Goal: Task Accomplishment & Management: Use online tool/utility

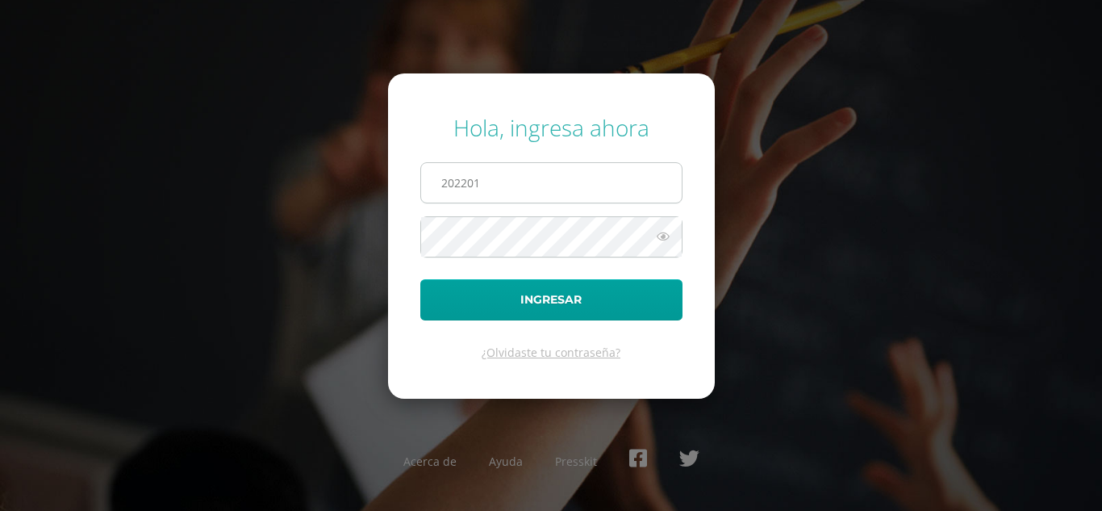
type input "[EMAIL_ADDRESS][DOMAIN_NAME]"
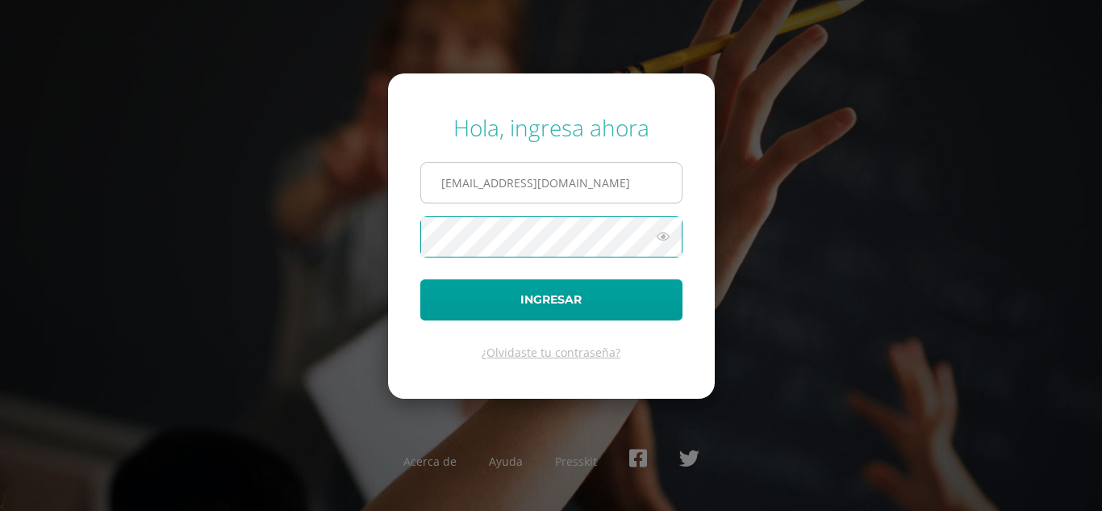
click at [420, 279] on button "Ingresar" at bounding box center [551, 299] width 262 height 41
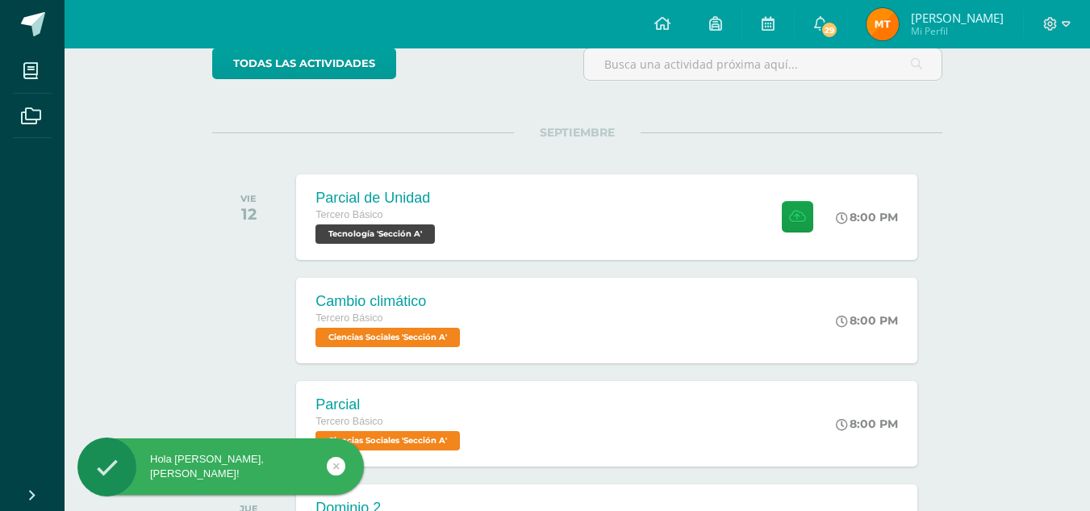
scroll to position [145, 0]
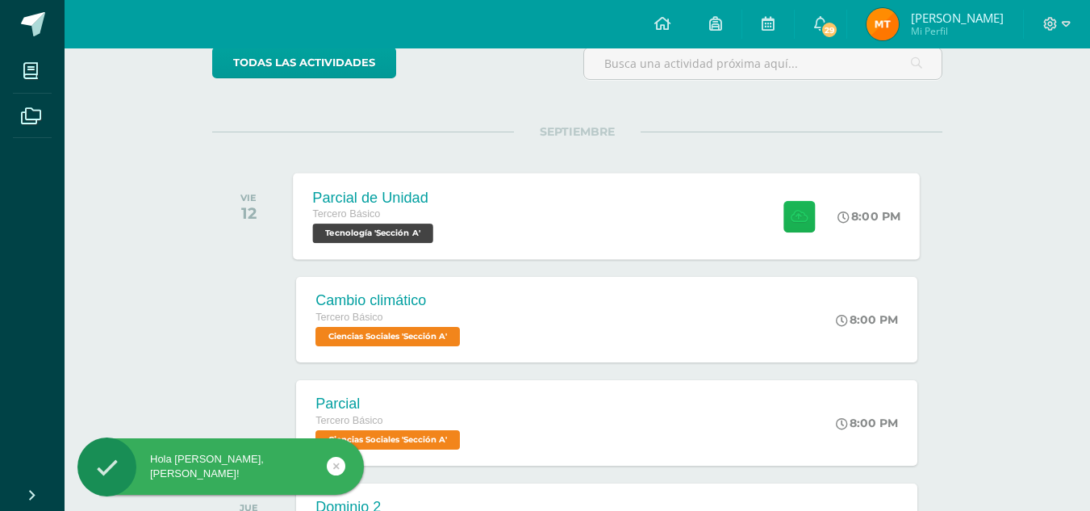
click at [785, 218] on button at bounding box center [798, 215] width 31 height 31
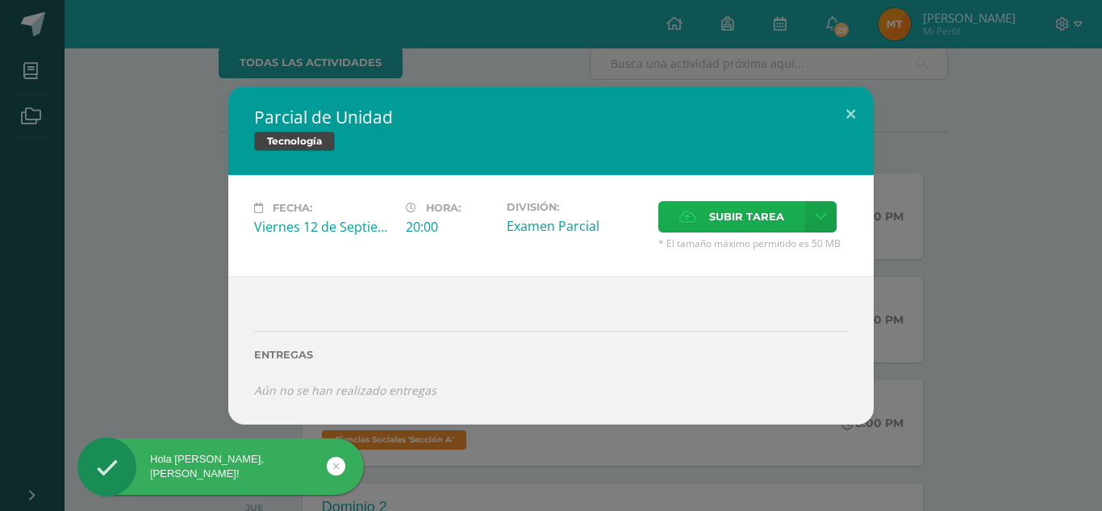
click at [776, 206] on span "Subir tarea" at bounding box center [746, 217] width 75 height 30
click at [0, 0] on input "Subir tarea" at bounding box center [0, 0] width 0 height 0
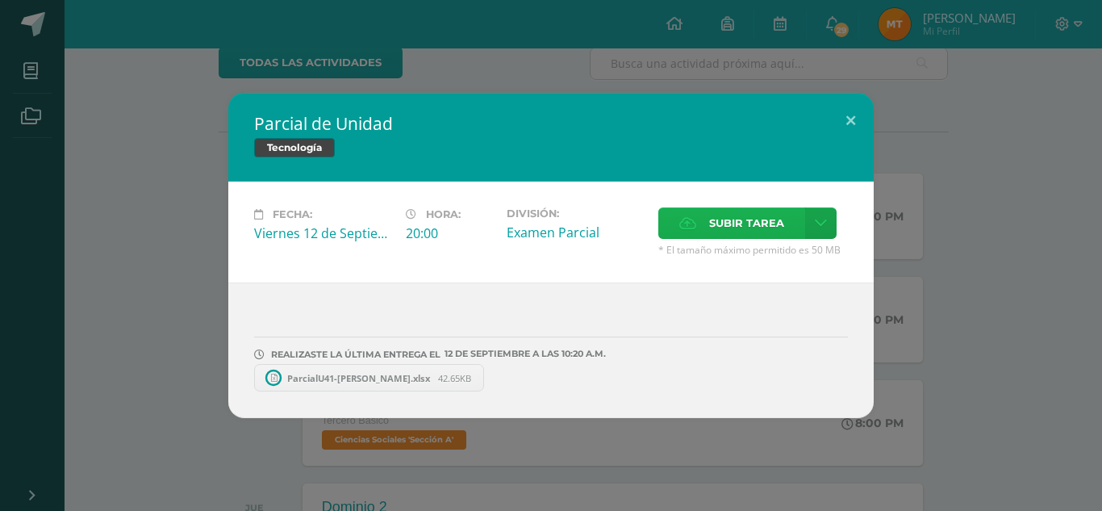
click at [723, 211] on span "Subir tarea" at bounding box center [746, 223] width 75 height 30
click at [0, 0] on input "Subir tarea" at bounding box center [0, 0] width 0 height 0
click at [560, 381] on span "ParcialU42-[PERSON_NAME].xlsx" at bounding box center [607, 378] width 159 height 12
click at [849, 114] on button at bounding box center [851, 120] width 46 height 55
